Goal: Transaction & Acquisition: Download file/media

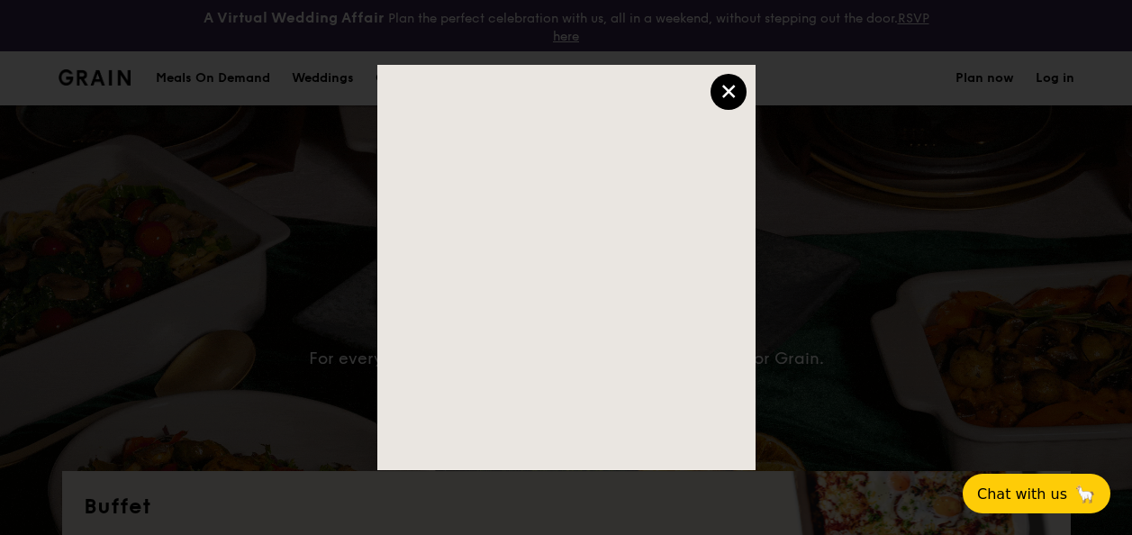
select select
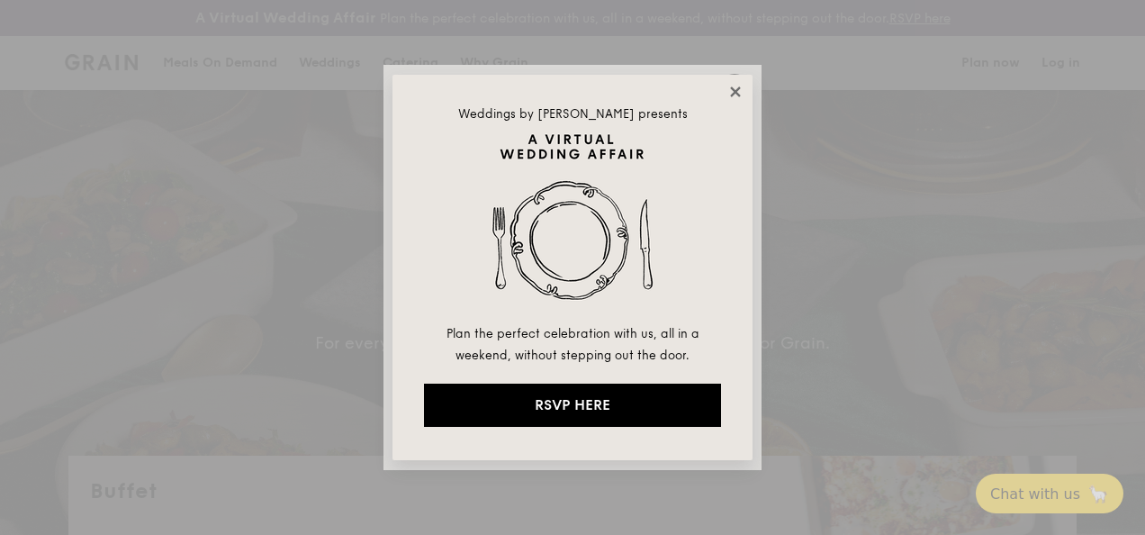
drag, startPoint x: 0, startPoint y: 0, endPoint x: 733, endPoint y: 93, distance: 738.8
click at [733, 93] on icon at bounding box center [735, 91] width 10 height 10
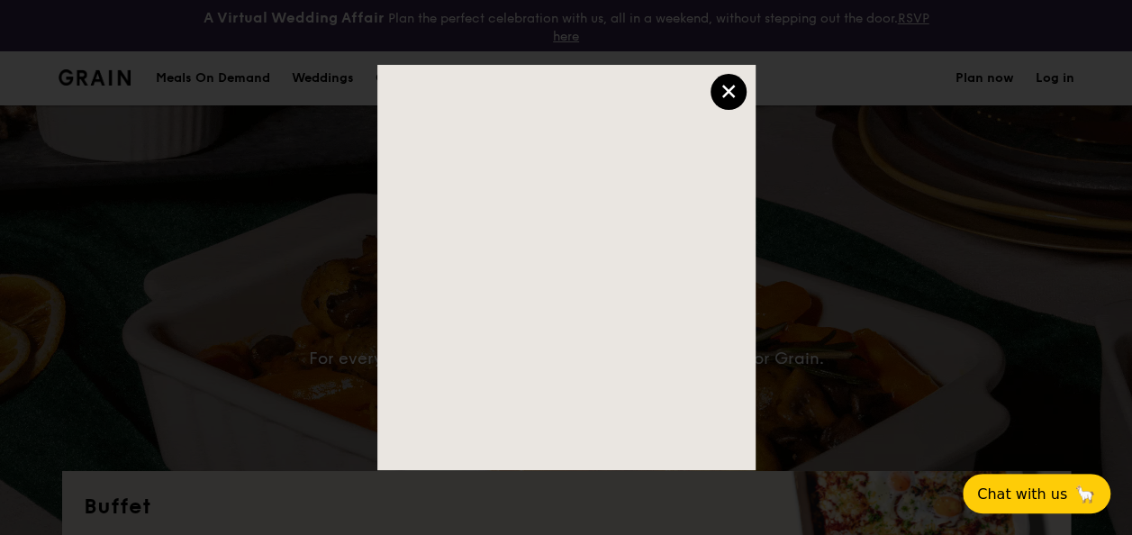
click at [730, 83] on div "×" at bounding box center [728, 92] width 36 height 36
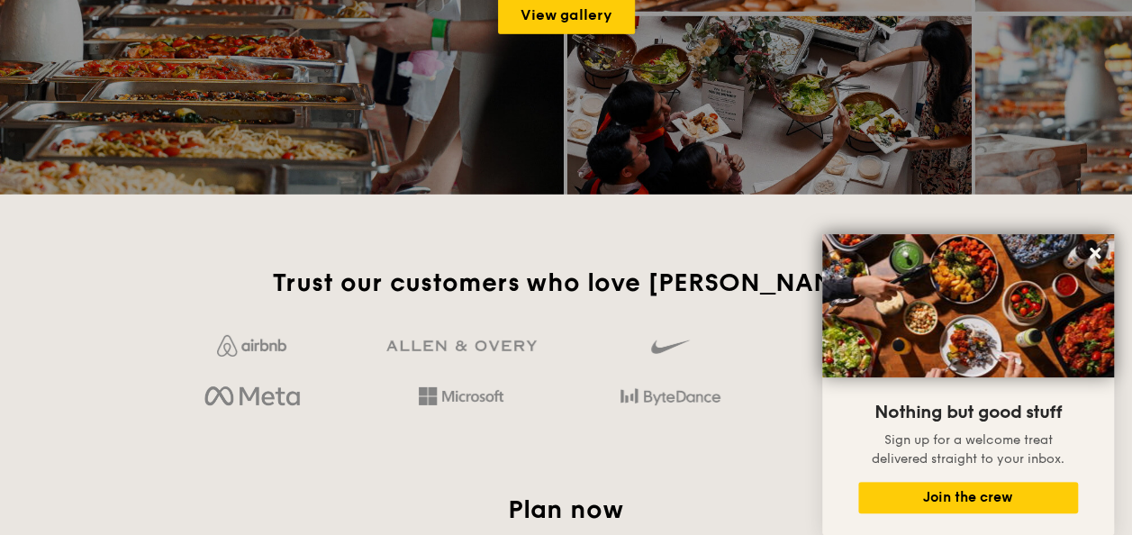
scroll to position [2658, 0]
click at [1094, 255] on icon at bounding box center [1095, 253] width 11 height 11
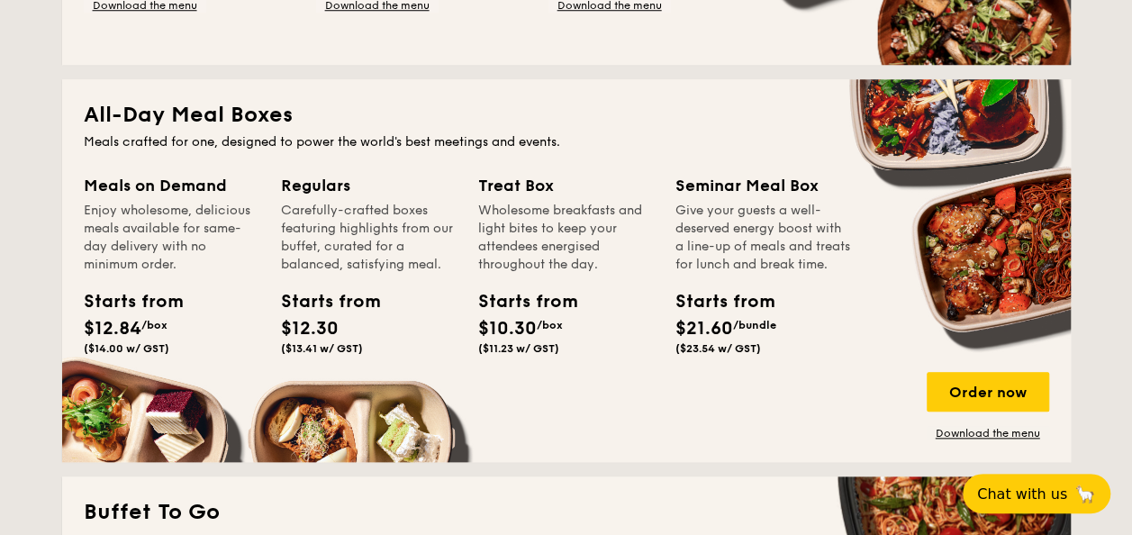
scroll to position [788, 0]
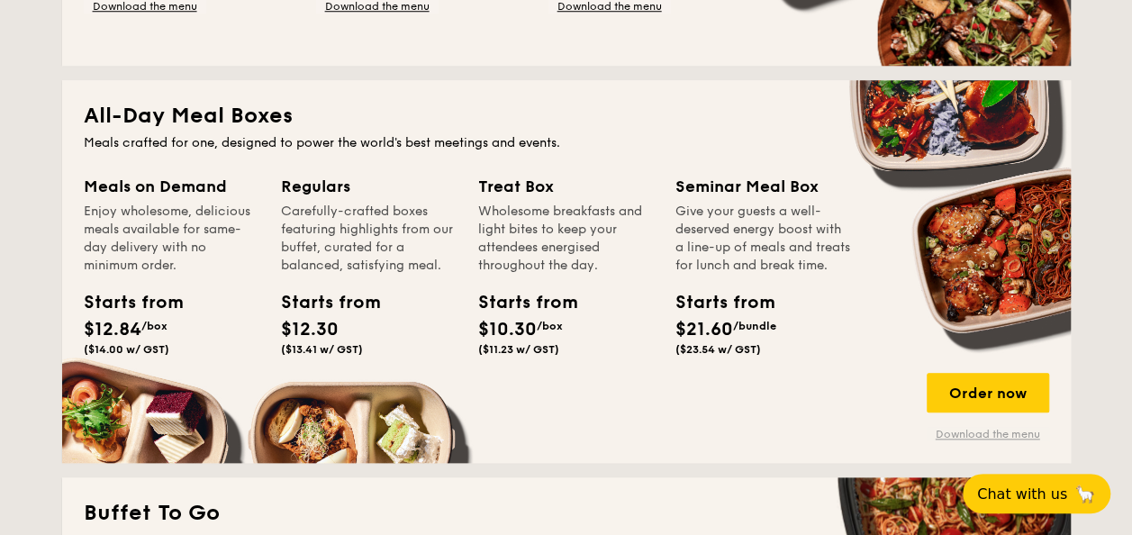
click at [981, 431] on link "Download the menu" at bounding box center [988, 434] width 122 height 14
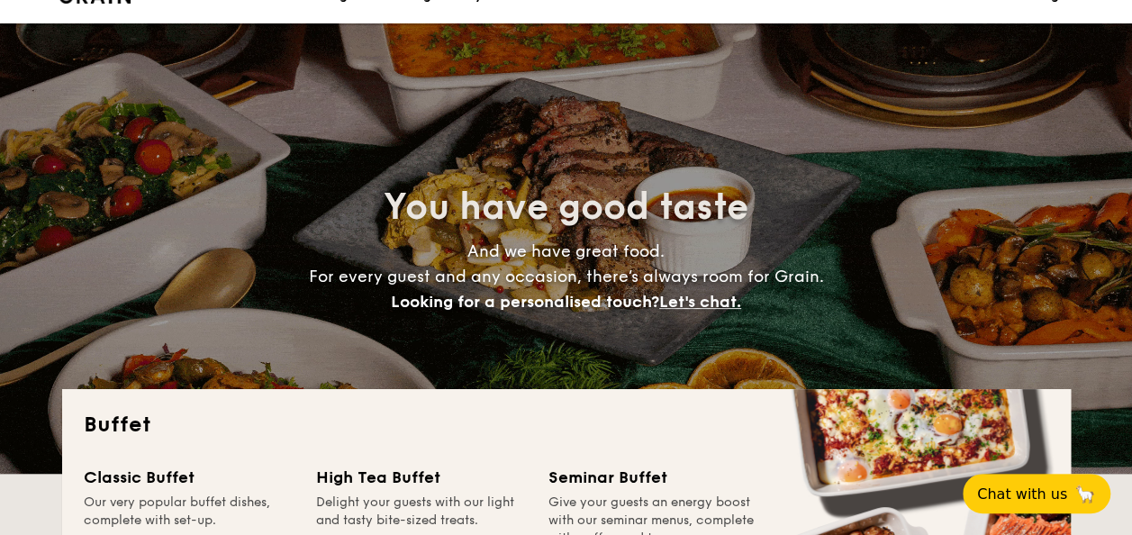
scroll to position [0, 0]
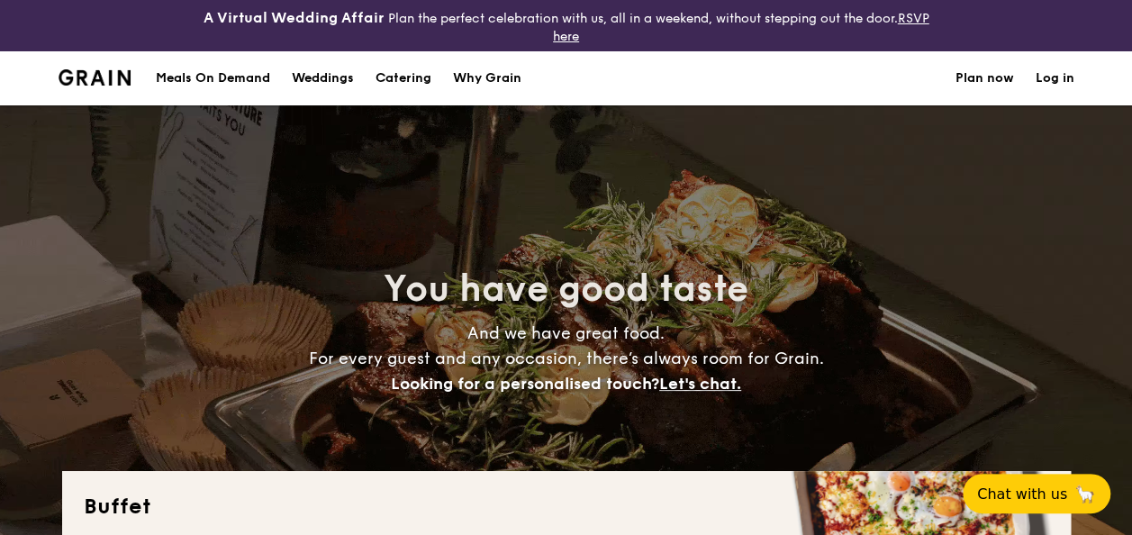
click at [248, 75] on div "Meals On Demand" at bounding box center [213, 78] width 114 height 54
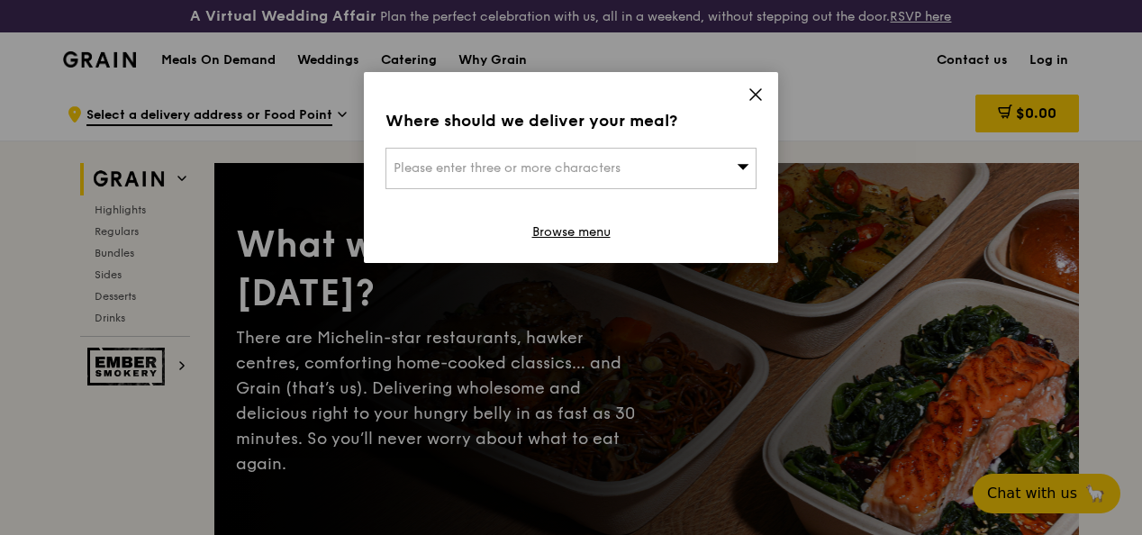
click at [760, 95] on icon at bounding box center [755, 94] width 16 height 16
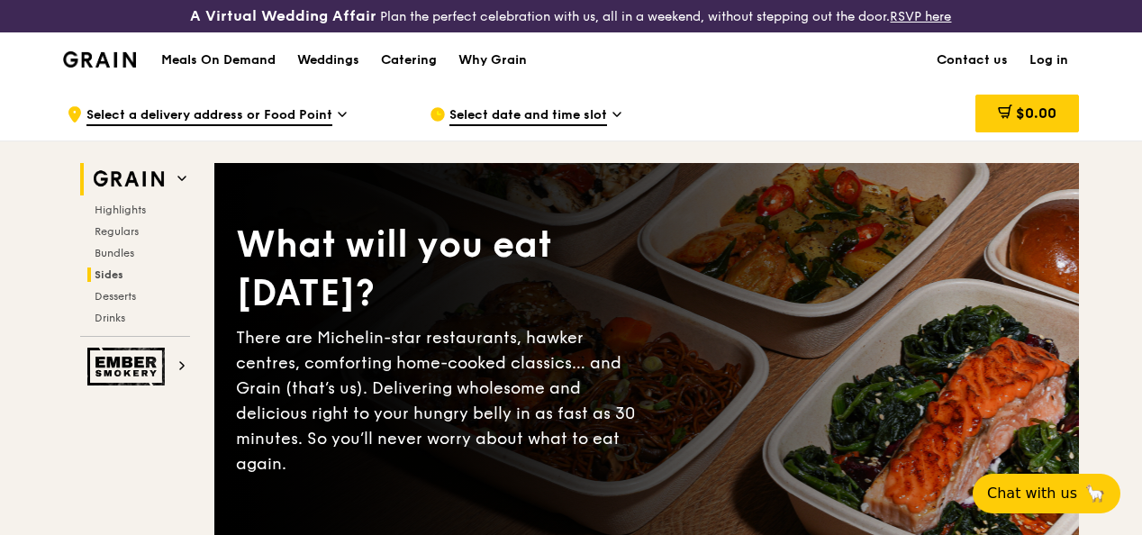
click at [121, 281] on span "Sides" at bounding box center [109, 274] width 29 height 13
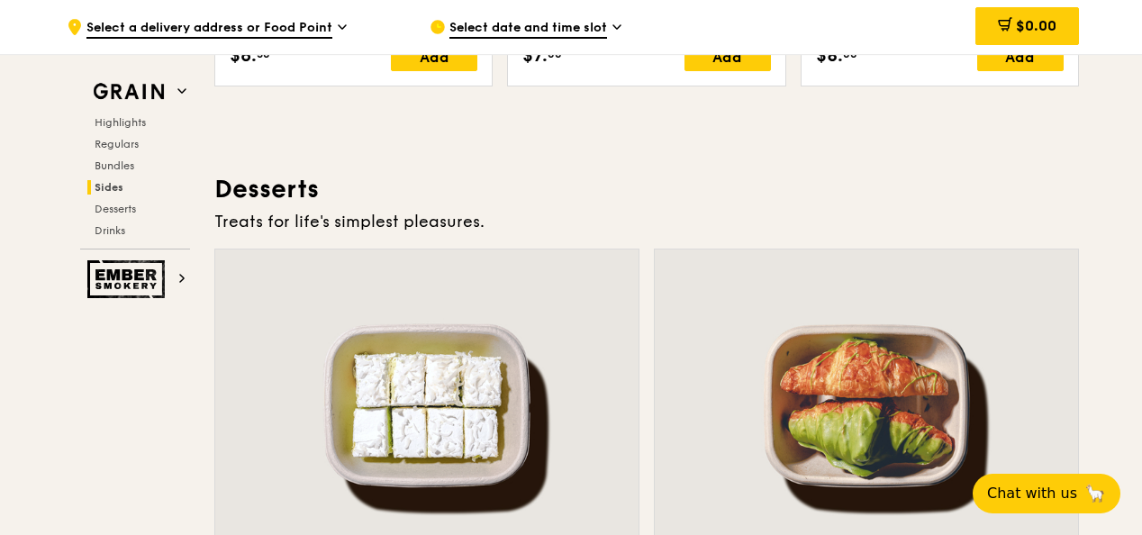
scroll to position [5076, 0]
